Goal: Find specific page/section: Find specific page/section

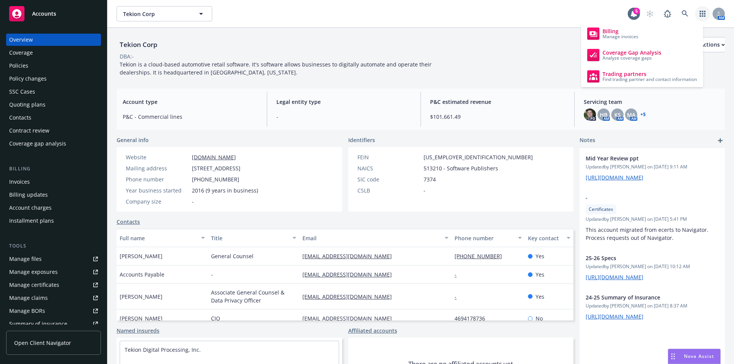
click at [390, 40] on div "Tekion Corp Business Insurance Total Rewards Actions" at bounding box center [421, 44] width 608 height 15
